Goal: Transaction & Acquisition: Purchase product/service

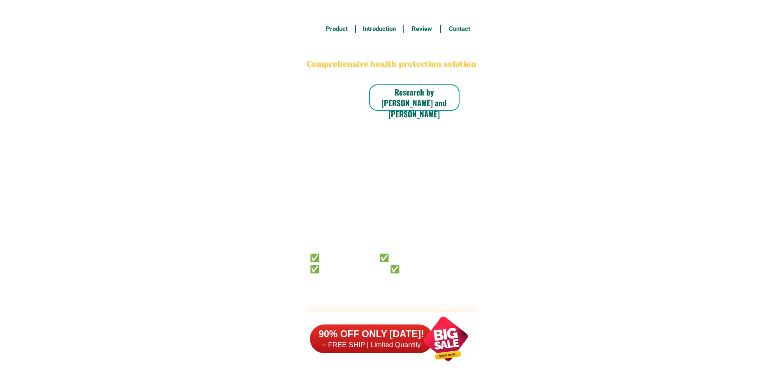
scroll to position [6392, 0]
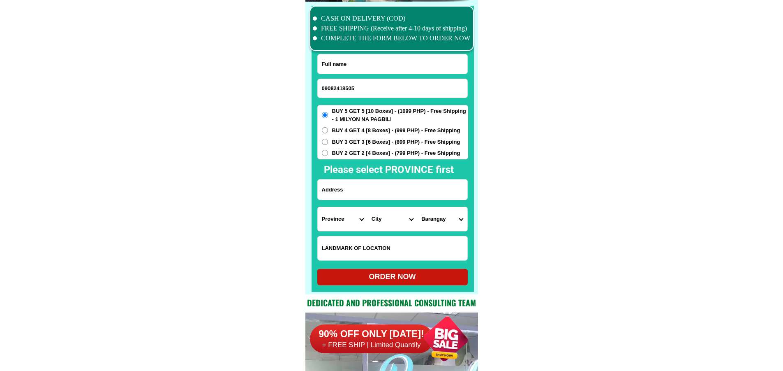
type input "09082418505"
drag, startPoint x: 412, startPoint y: 70, endPoint x: 422, endPoint y: 32, distance: 39.9
click at [412, 70] on input "Input full_name" at bounding box center [393, 63] width 150 height 19
paste input "[PERSON_NAME]"
type input "[PERSON_NAME]"
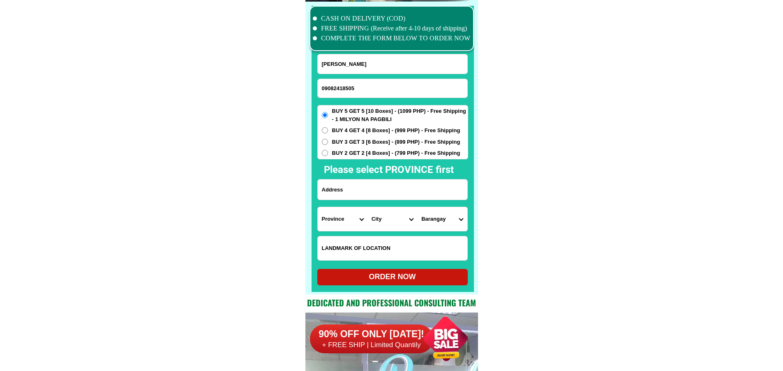
click at [380, 188] on input "Input address" at bounding box center [393, 189] width 150 height 20
paste input "blk 12 Lot 4&5 [PERSON_NAME] Subd. Sto [PERSON_NAME] 2nd CAPAS, Tarlac.LandMark…"
type input "blk 12 Lot 4&5 [PERSON_NAME] Subd. Sto [PERSON_NAME] 2nd CAPAS, Tarlac.LandMark…"
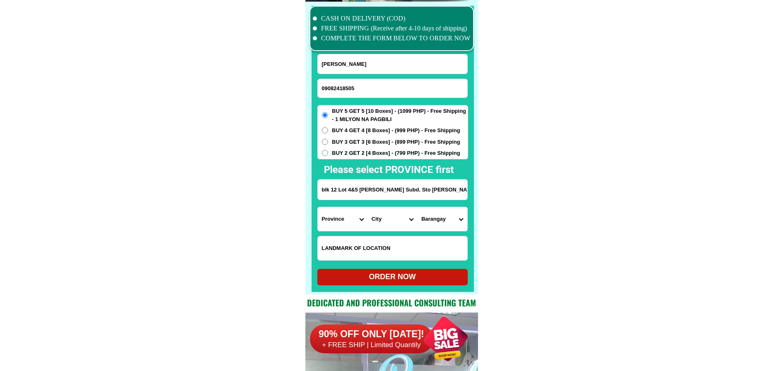
drag, startPoint x: 385, startPoint y: 191, endPoint x: 544, endPoint y: 190, distance: 159.6
click at [324, 222] on select "Province [GEOGRAPHIC_DATA] [GEOGRAPHIC_DATA] [GEOGRAPHIC_DATA] [GEOGRAPHIC_DATA…" at bounding box center [343, 219] width 50 height 24
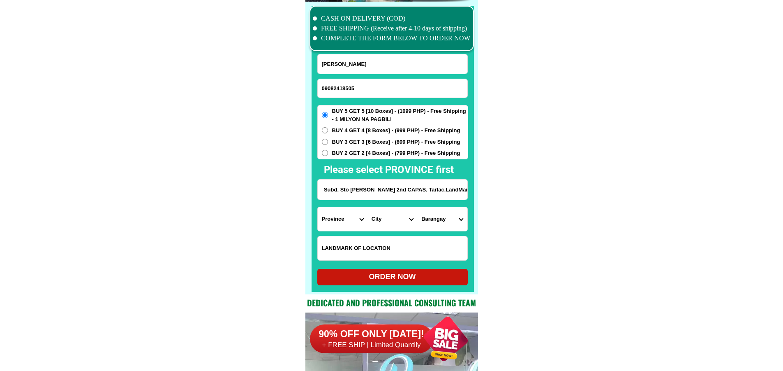
scroll to position [0, 0]
select select "63_225"
drag, startPoint x: 441, startPoint y: 199, endPoint x: 484, endPoint y: 197, distance: 43.6
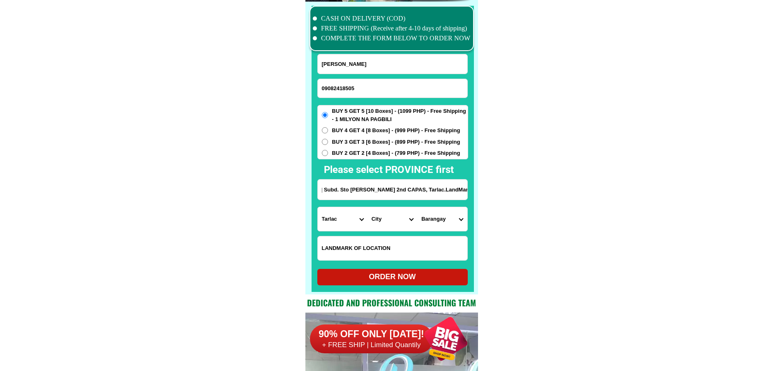
click at [408, 187] on input "blk 12 Lot 4&5 [PERSON_NAME] Subd. Sto [PERSON_NAME] 2nd CAPAS, Tarlac.LandMark…" at bounding box center [393, 189] width 150 height 20
click at [373, 222] on select "City Anao Bamban Camiling Capas Gerona Mayantoc [PERSON_NAME] Paniqui [PERSON_N…" at bounding box center [393, 219] width 50 height 24
select select "63_2251785"
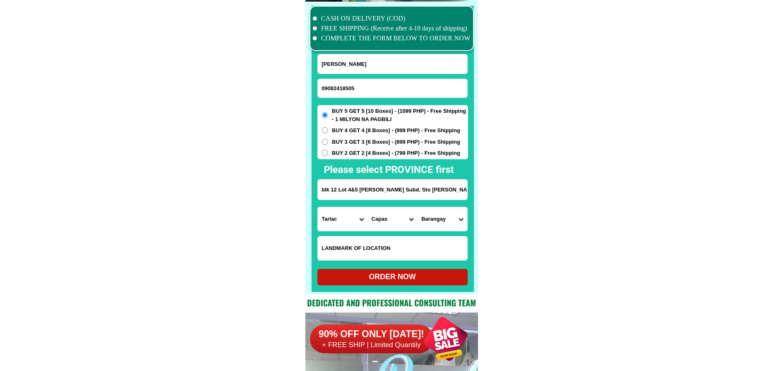
click at [446, 218] on select "Barangay [PERSON_NAME] [PERSON_NAME] Cristo rey Cubcub (pob.) Cutcut 1st Cutcut…" at bounding box center [442, 219] width 50 height 24
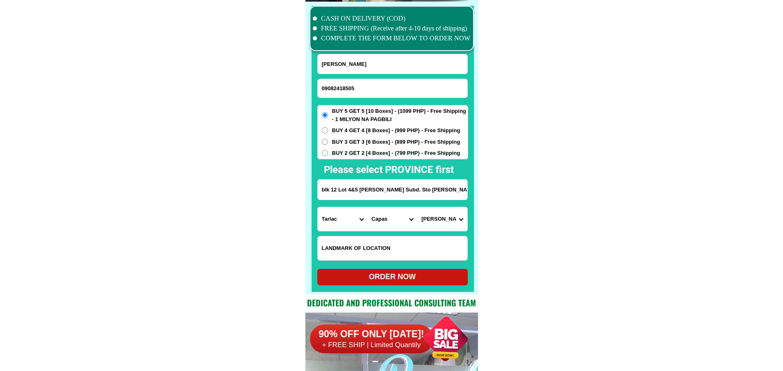
click at [446, 218] on select "Barangay [PERSON_NAME] [PERSON_NAME] Cristo rey Cubcub (pob.) Cutcut 1st Cutcut…" at bounding box center [442, 219] width 50 height 24
select select "63_22517854805"
click at [417, 207] on select "Barangay [PERSON_NAME] [PERSON_NAME] Cristo rey Cubcub (pob.) Cutcut 1st Cutcut…" at bounding box center [442, 219] width 50 height 24
click at [419, 270] on div "ORDER NOW" at bounding box center [392, 277] width 151 height 16
radio input "true"
